Goal: Information Seeking & Learning: Check status

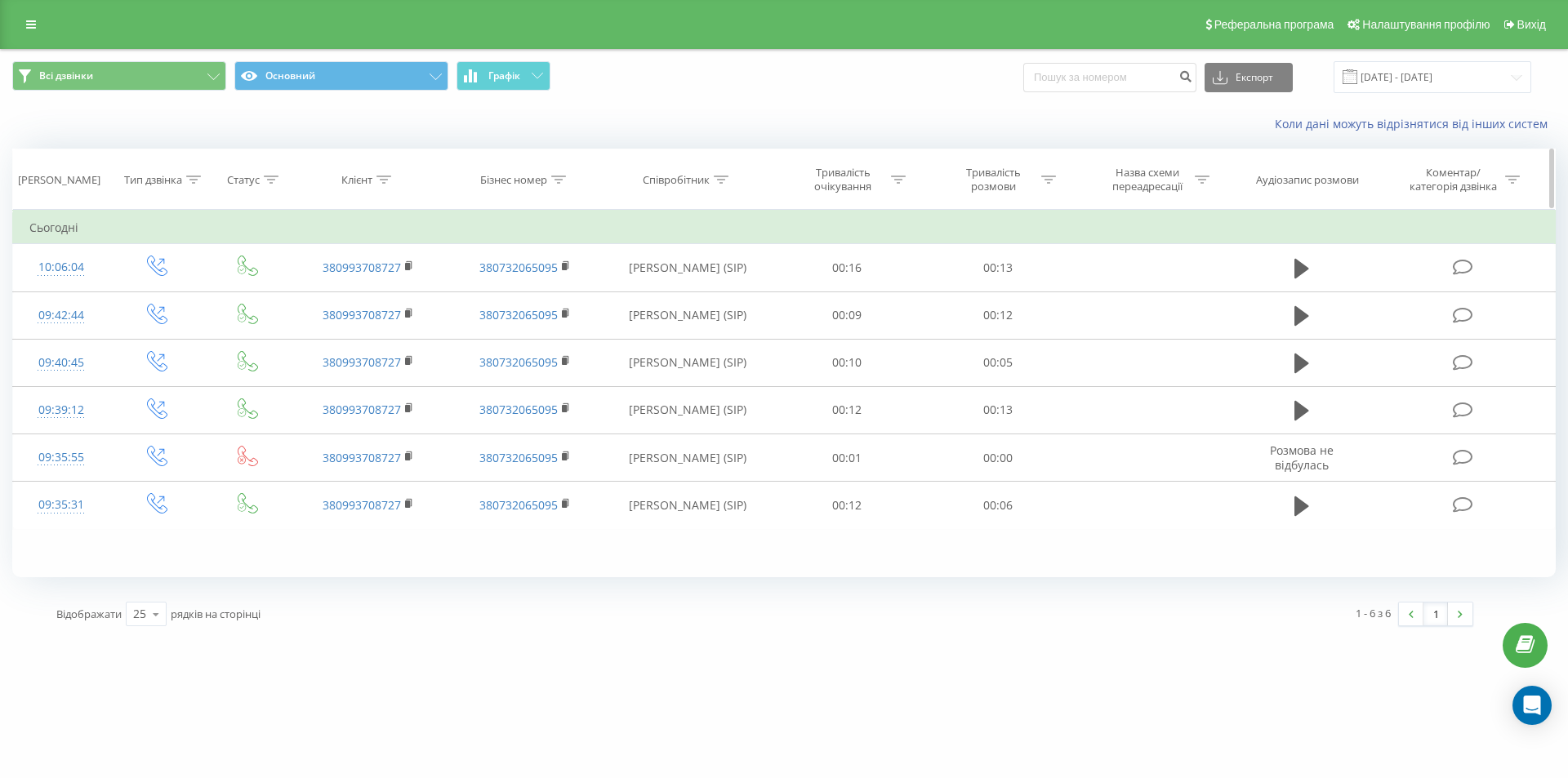
click at [721, 175] on icon at bounding box center [722, 179] width 15 height 8
click at [664, 332] on button "Скасувати" at bounding box center [651, 330] width 70 height 21
click at [1512, 75] on input "[DATE] - [DATE]" at bounding box center [1433, 77] width 198 height 32
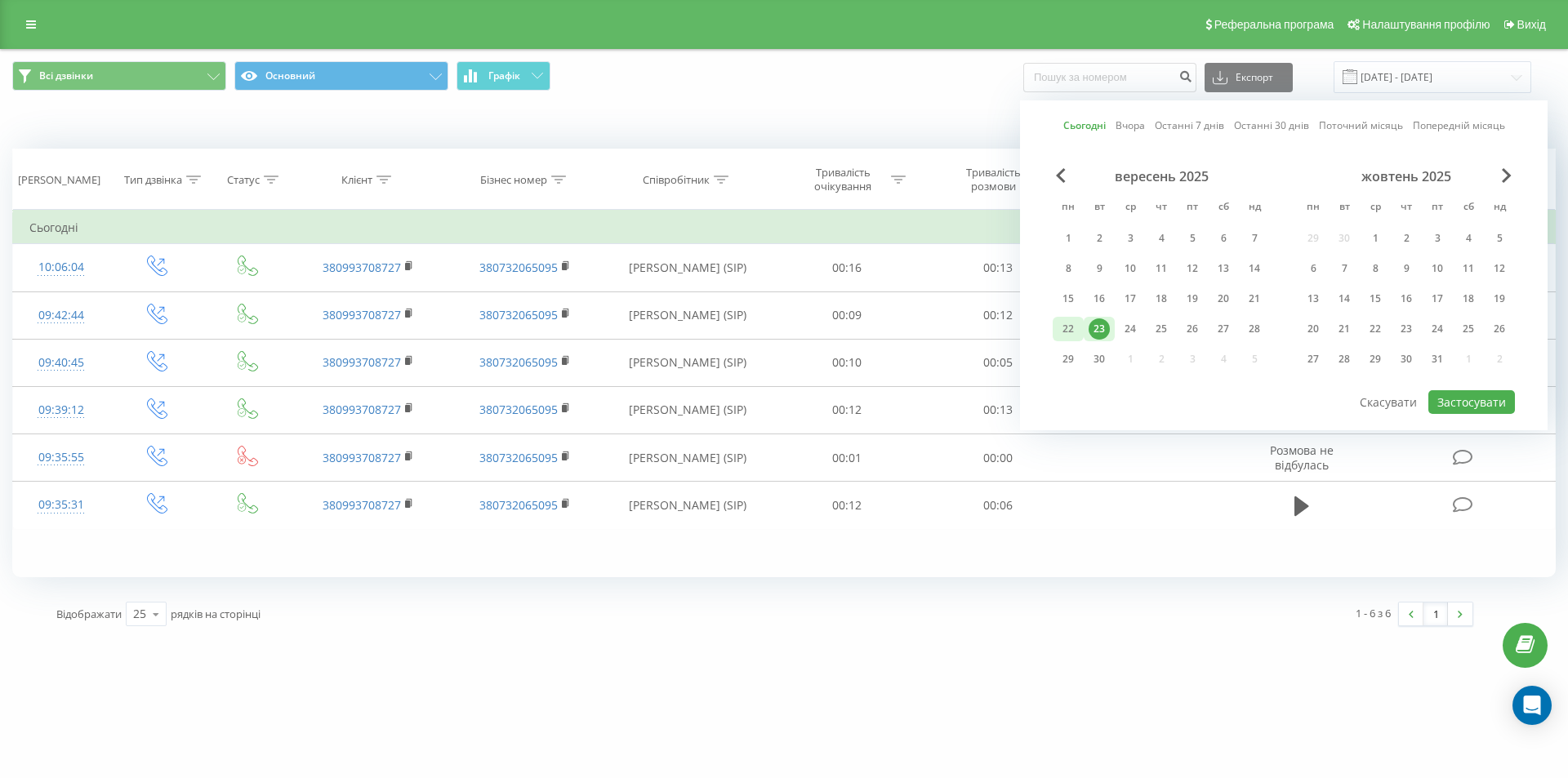
click at [1069, 325] on div "22" at bounding box center [1069, 330] width 22 height 22
click at [1465, 401] on button "Застосувати" at bounding box center [1472, 402] width 86 height 24
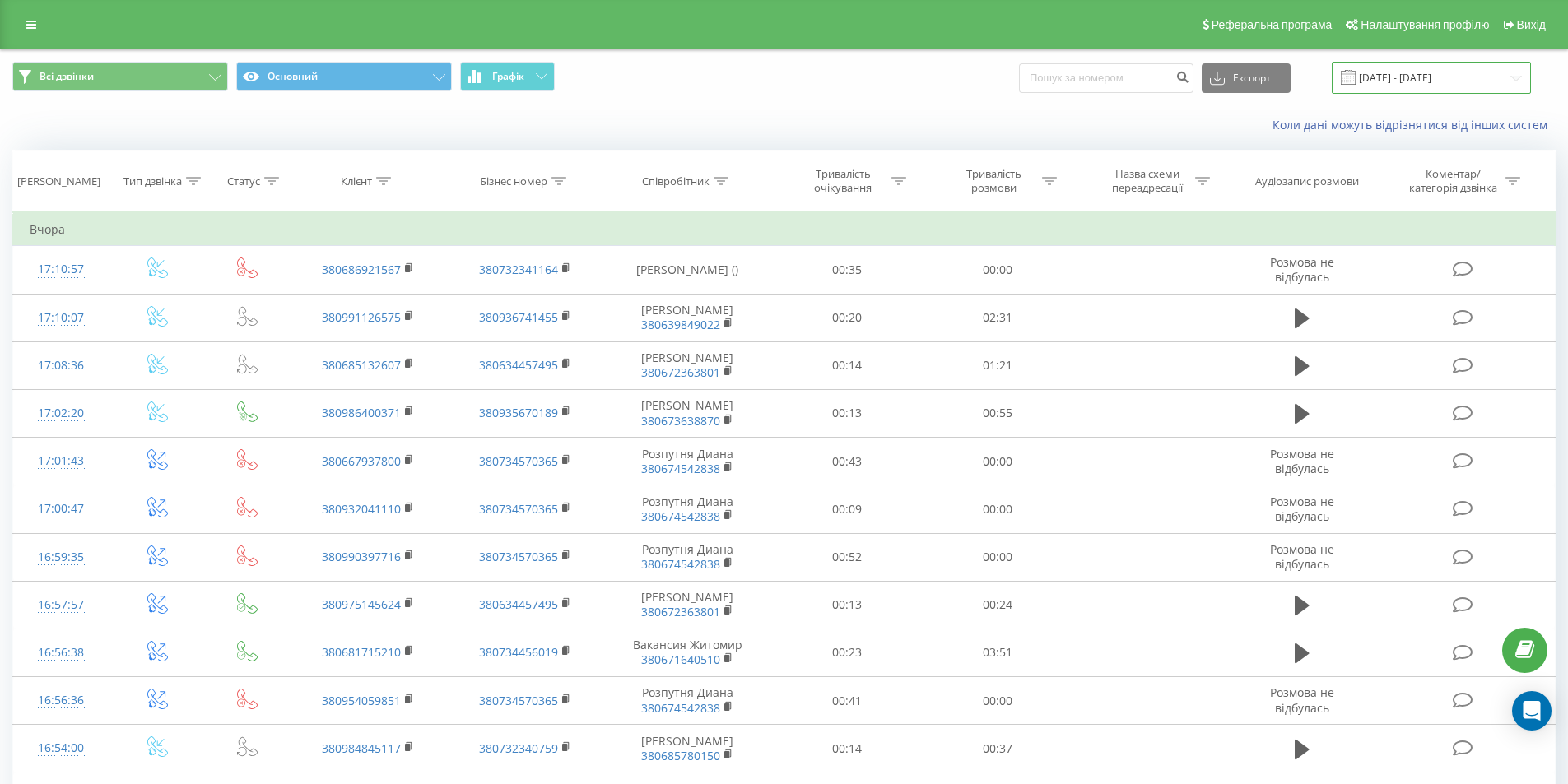
click at [1414, 85] on input "[DATE] - [DATE]" at bounding box center [1431, 78] width 199 height 32
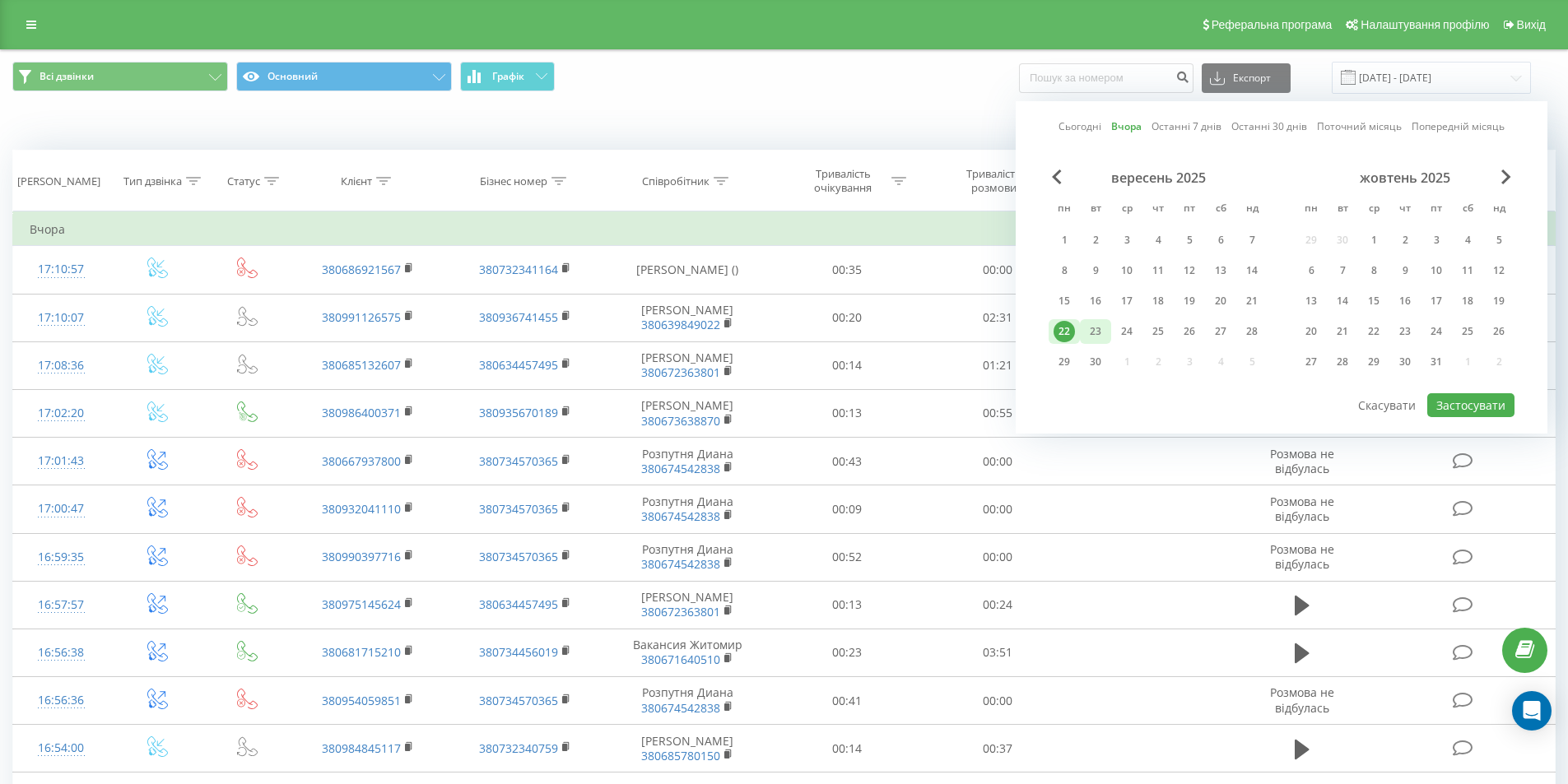
click at [1110, 328] on div "23" at bounding box center [1094, 332] width 31 height 25
click at [1477, 410] on button "Застосувати" at bounding box center [1471, 405] width 87 height 24
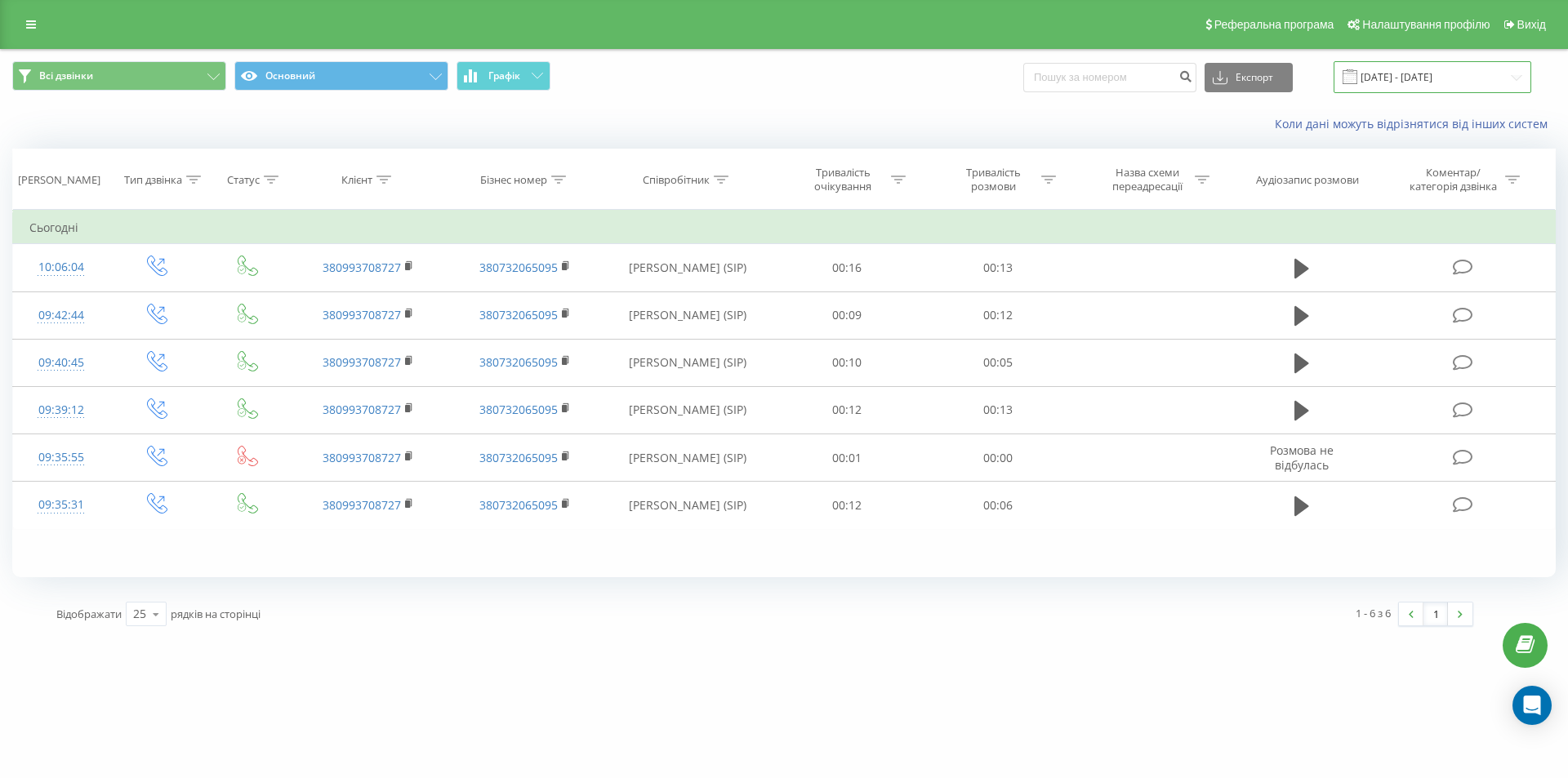
click at [1430, 75] on input "[DATE] - [DATE]" at bounding box center [1433, 77] width 198 height 32
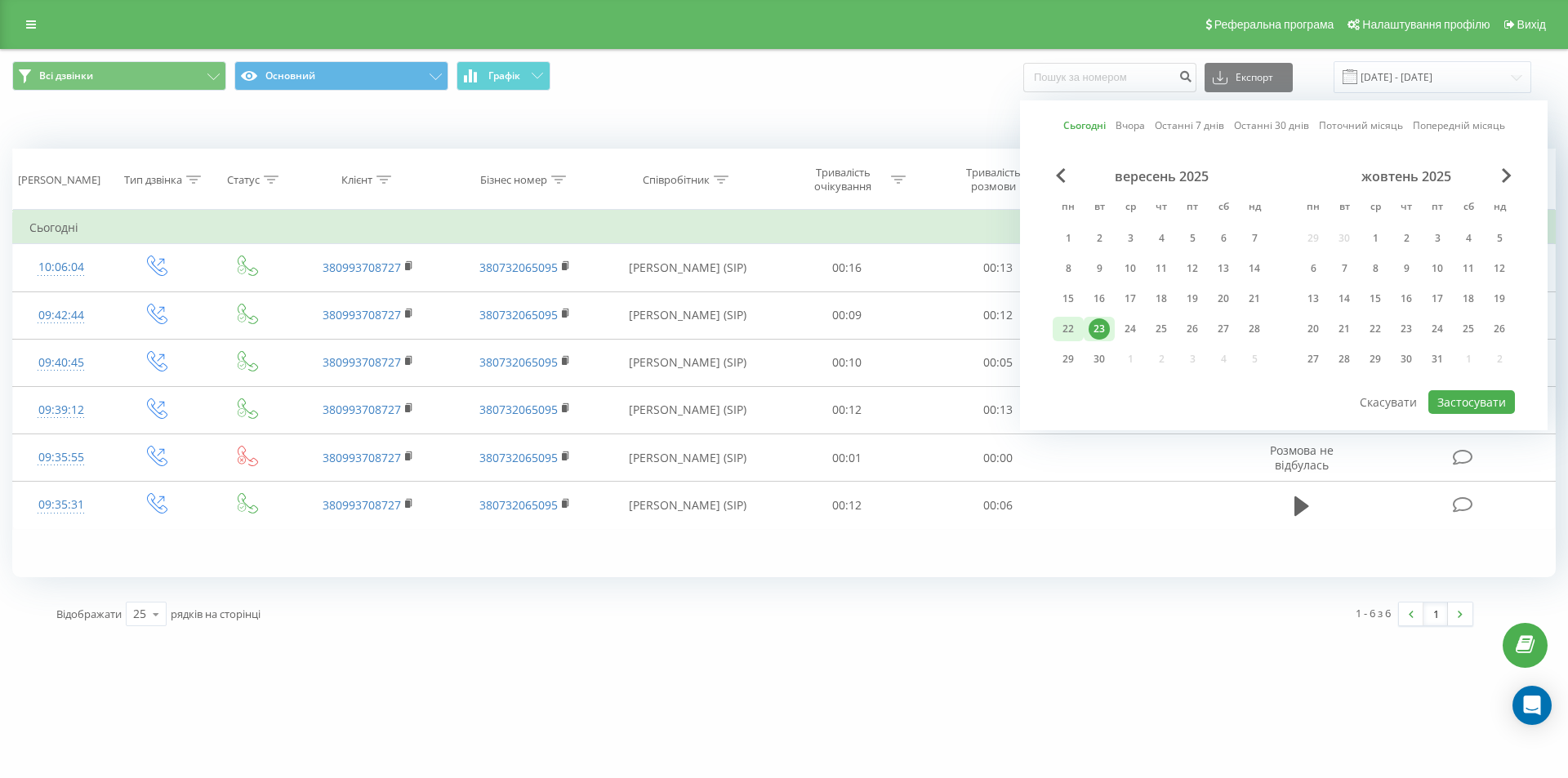
click at [1070, 329] on div "22" at bounding box center [1069, 330] width 22 height 22
click at [1452, 398] on button "Застосувати" at bounding box center [1472, 402] width 86 height 24
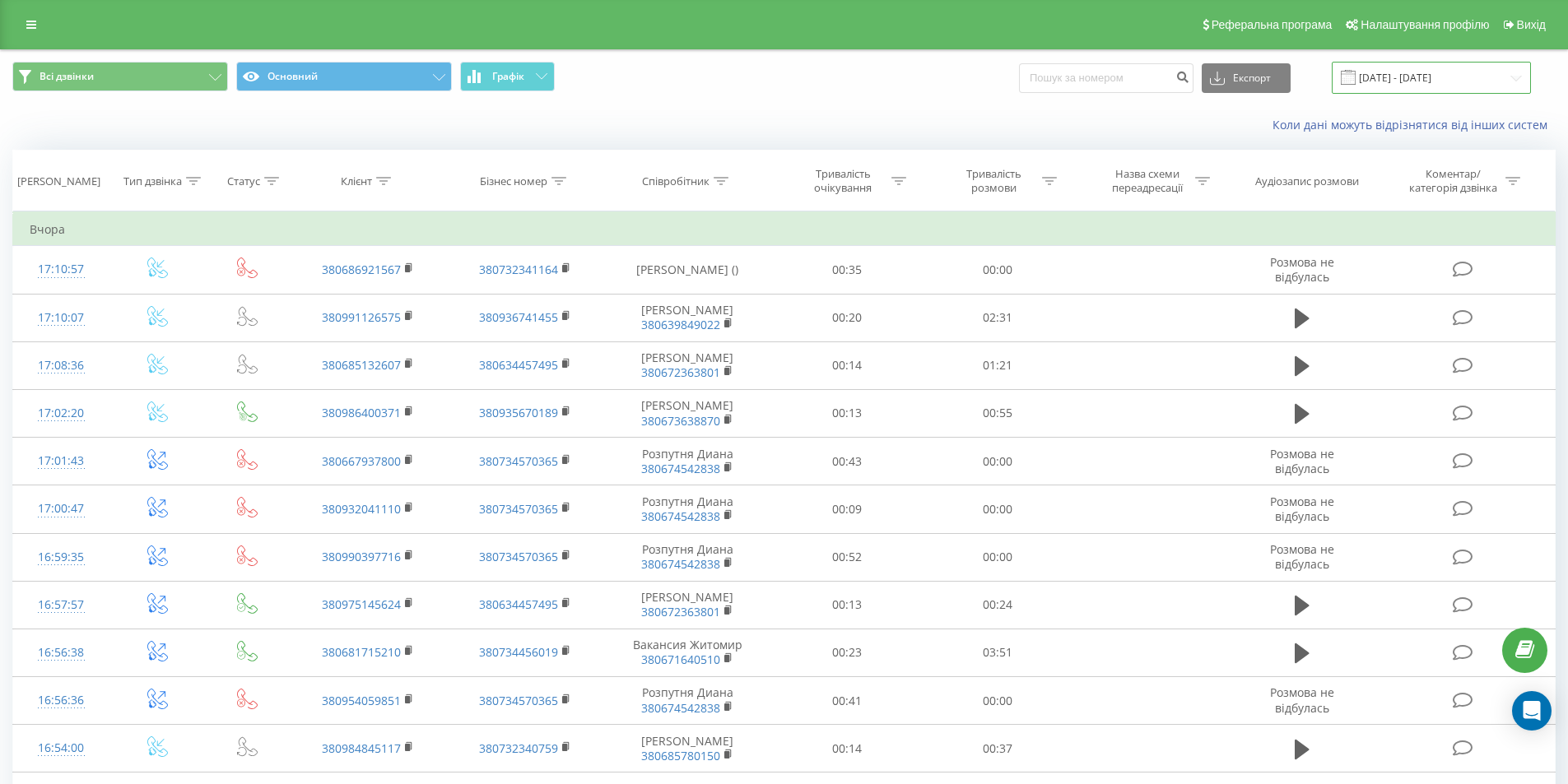
click at [1450, 78] on input "[DATE] - [DATE]" at bounding box center [1431, 78] width 199 height 32
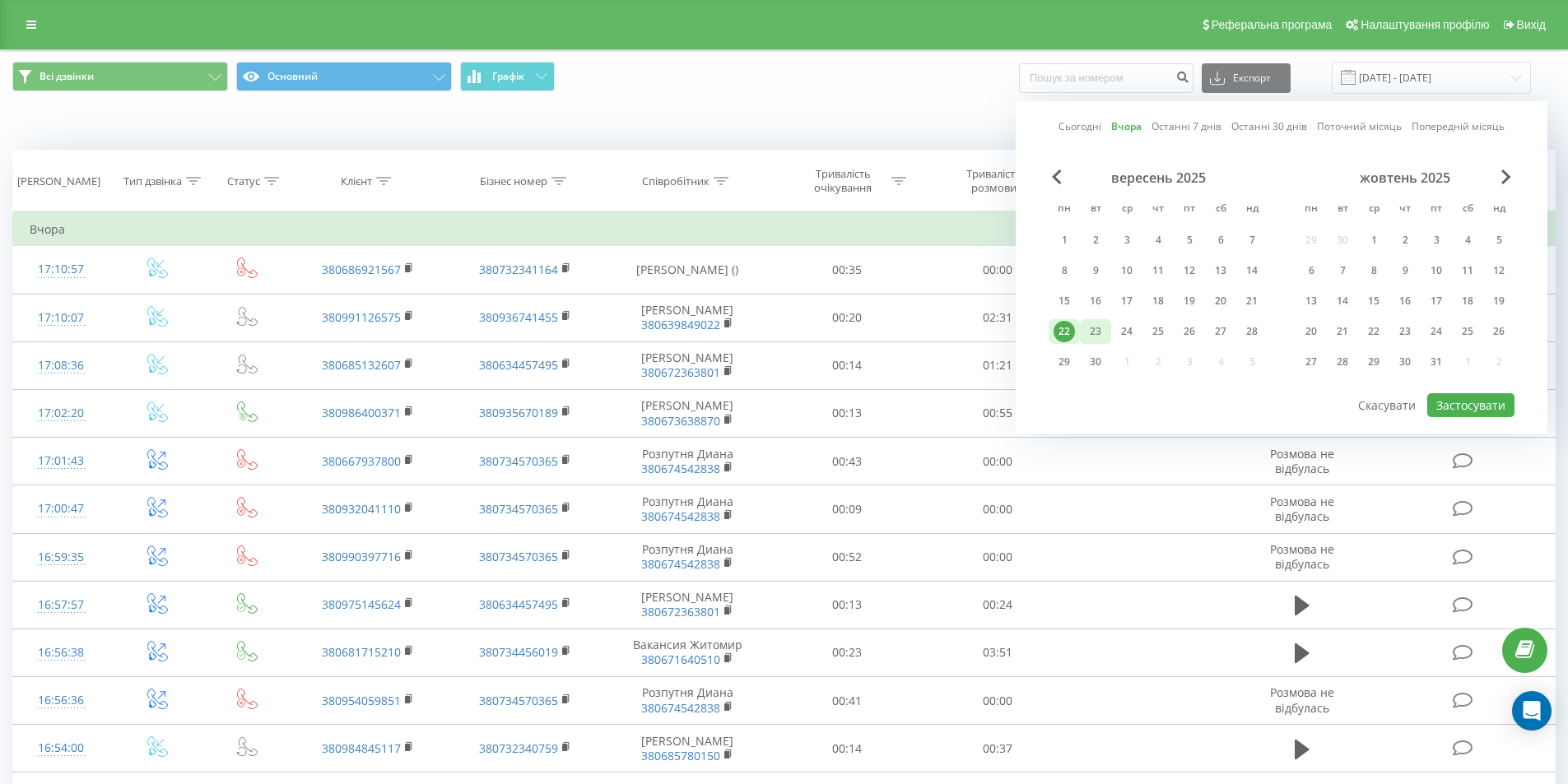
click at [1101, 332] on div "23" at bounding box center [1095, 332] width 22 height 22
click at [1448, 407] on button "Застосувати" at bounding box center [1471, 405] width 87 height 24
type input "[DATE] - [DATE]"
